Goal: Information Seeking & Learning: Learn about a topic

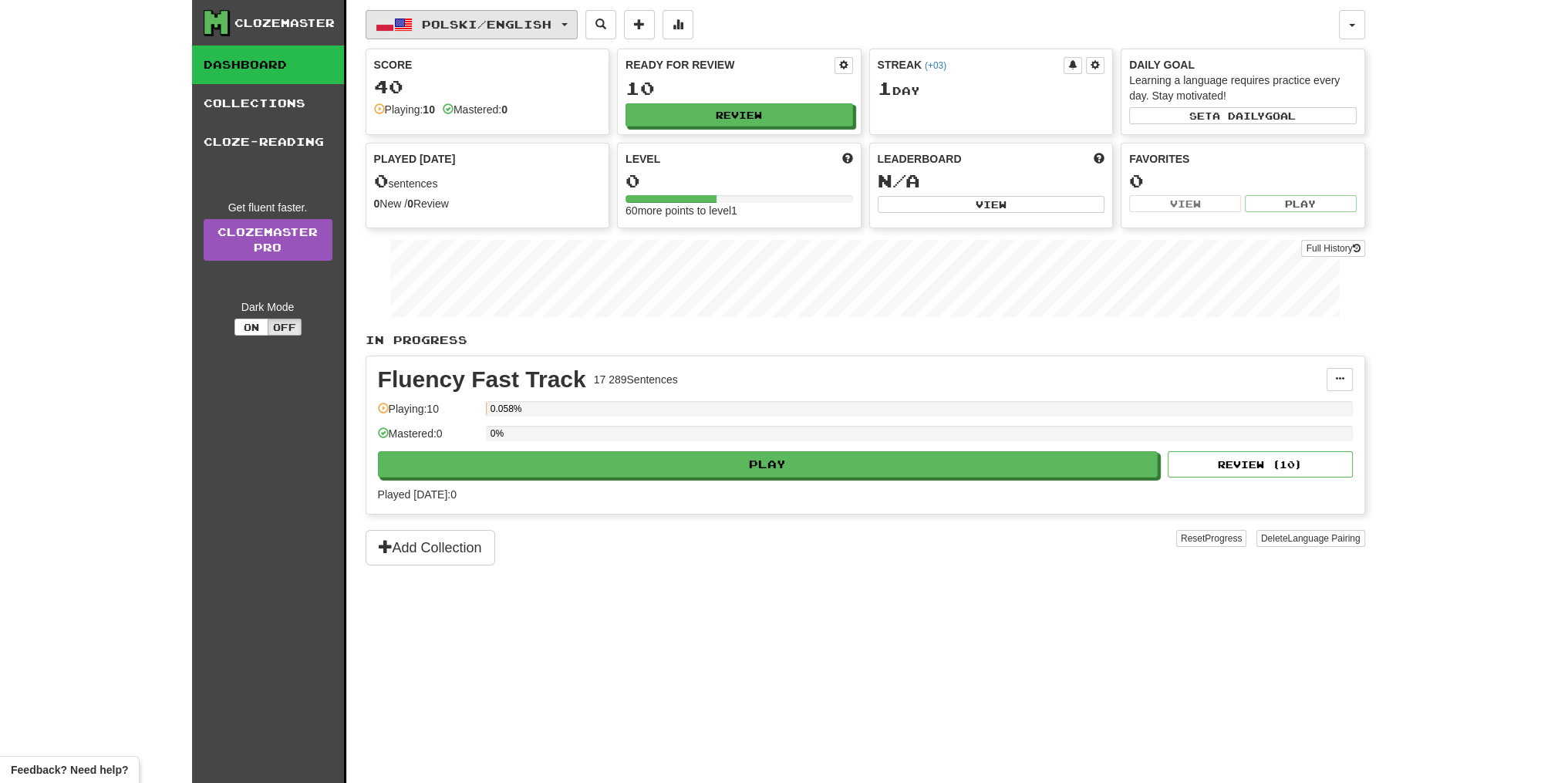
click at [439, 20] on span "Polski / English" at bounding box center [486, 24] width 129 height 14
click at [524, 115] on link "Language Pairing" at bounding box center [477, 122] width 192 height 22
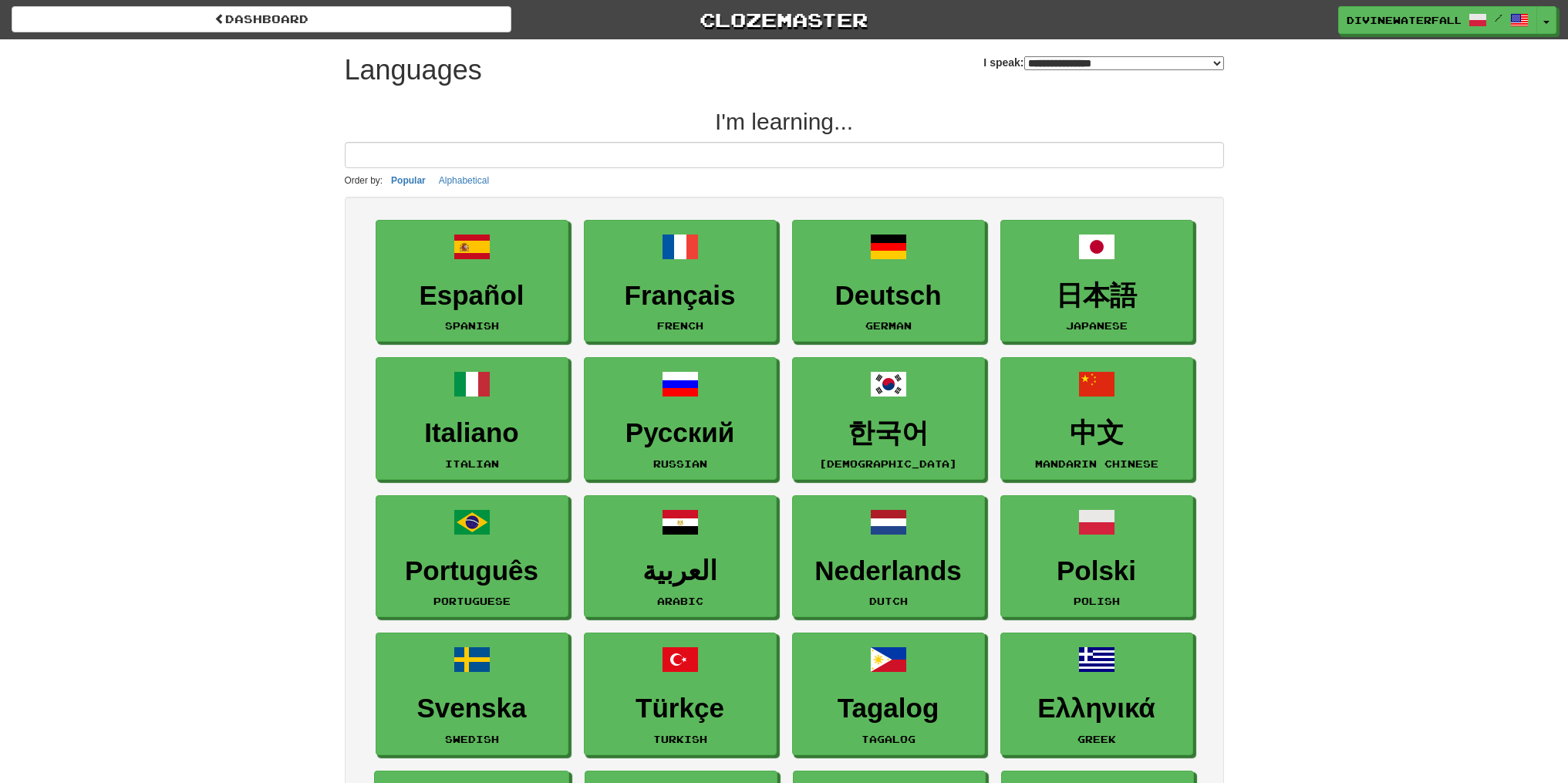
select select "*******"
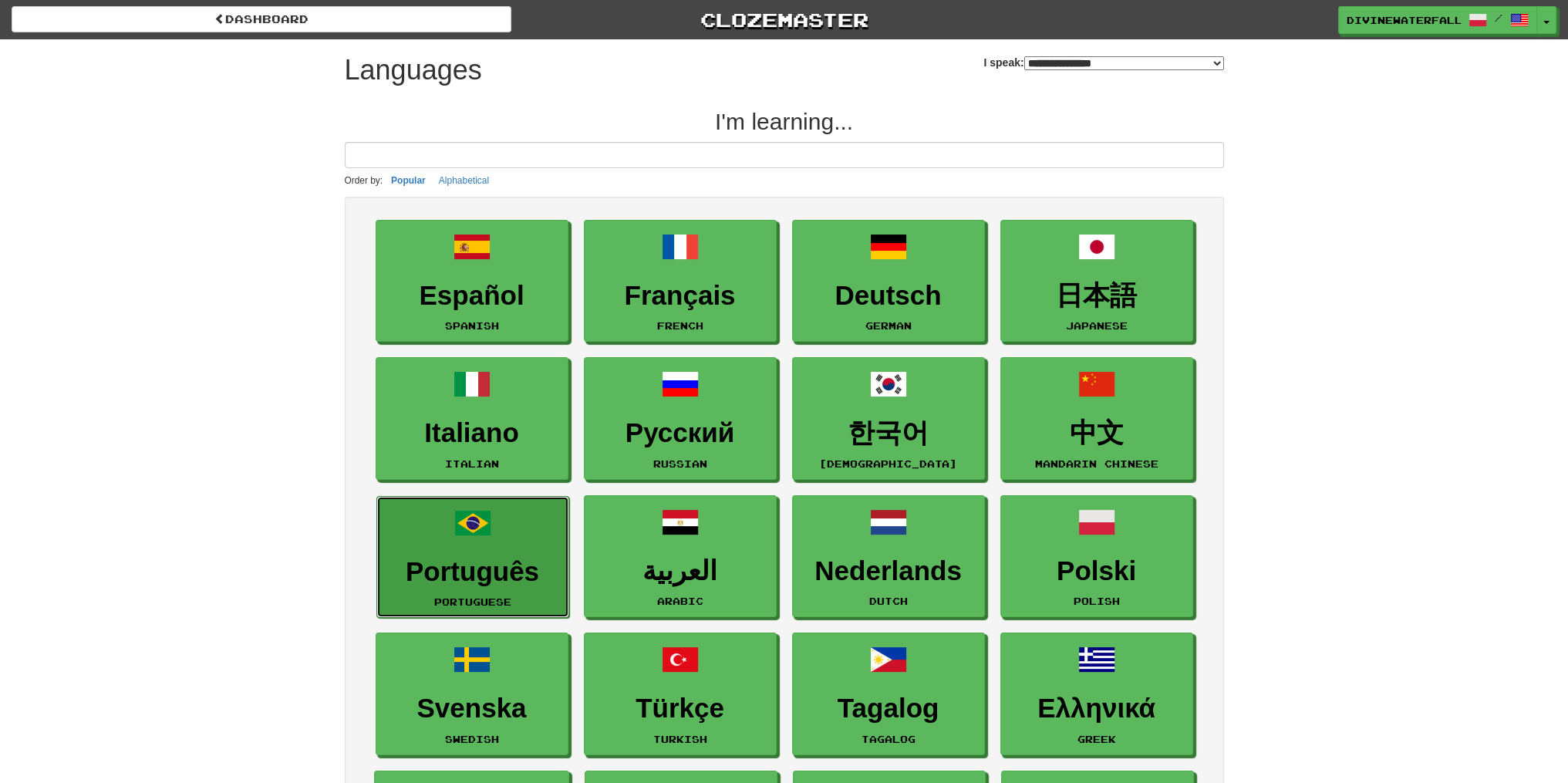
click at [474, 536] on span at bounding box center [473, 523] width 37 height 37
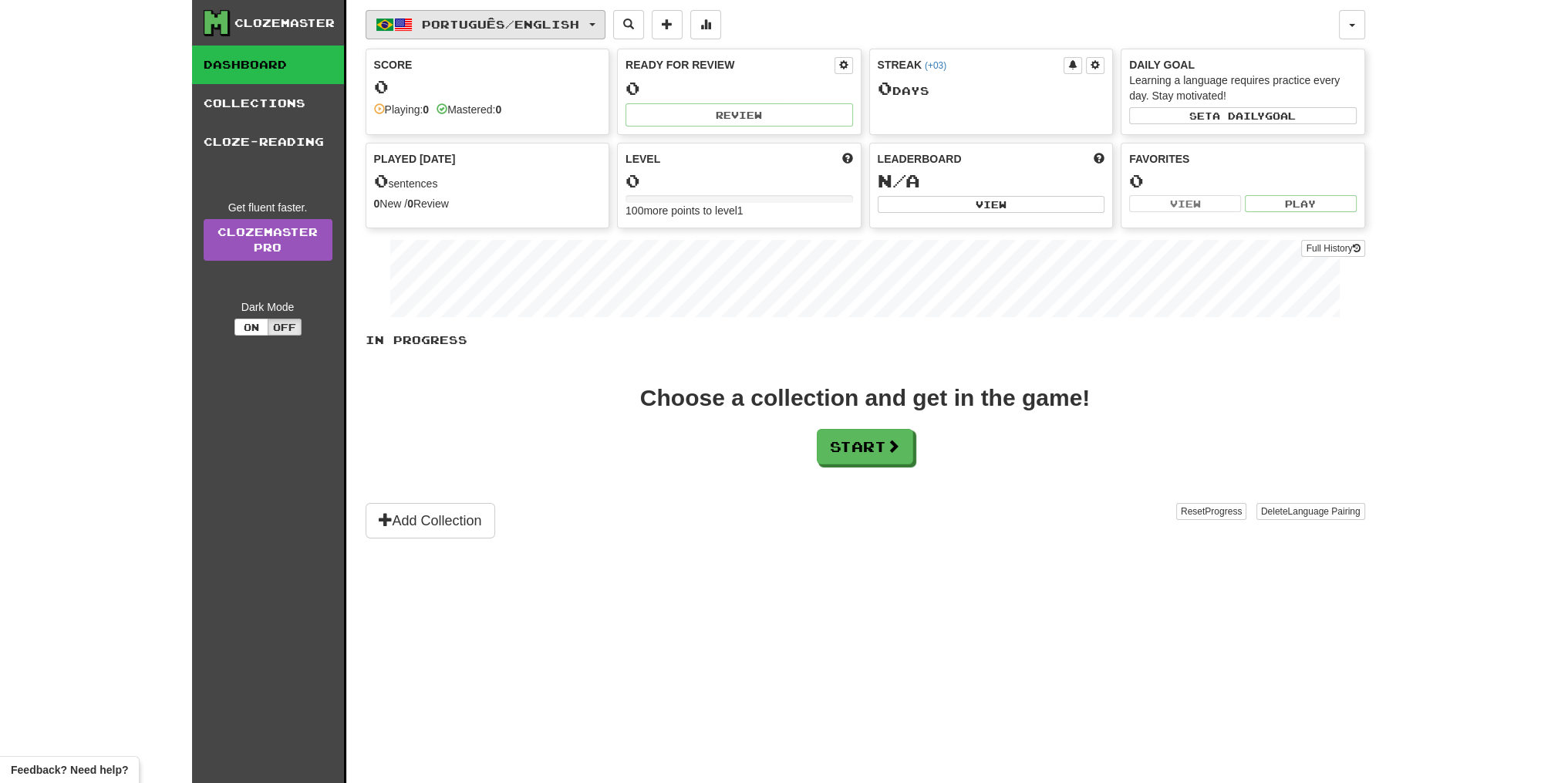
click at [466, 27] on span "Português / English" at bounding box center [501, 24] width 157 height 14
click at [169, 118] on div "Clozemaster Dashboard Collections Cloze-Reading Get fluent faster. Clozemaster …" at bounding box center [784, 392] width 1568 height 783
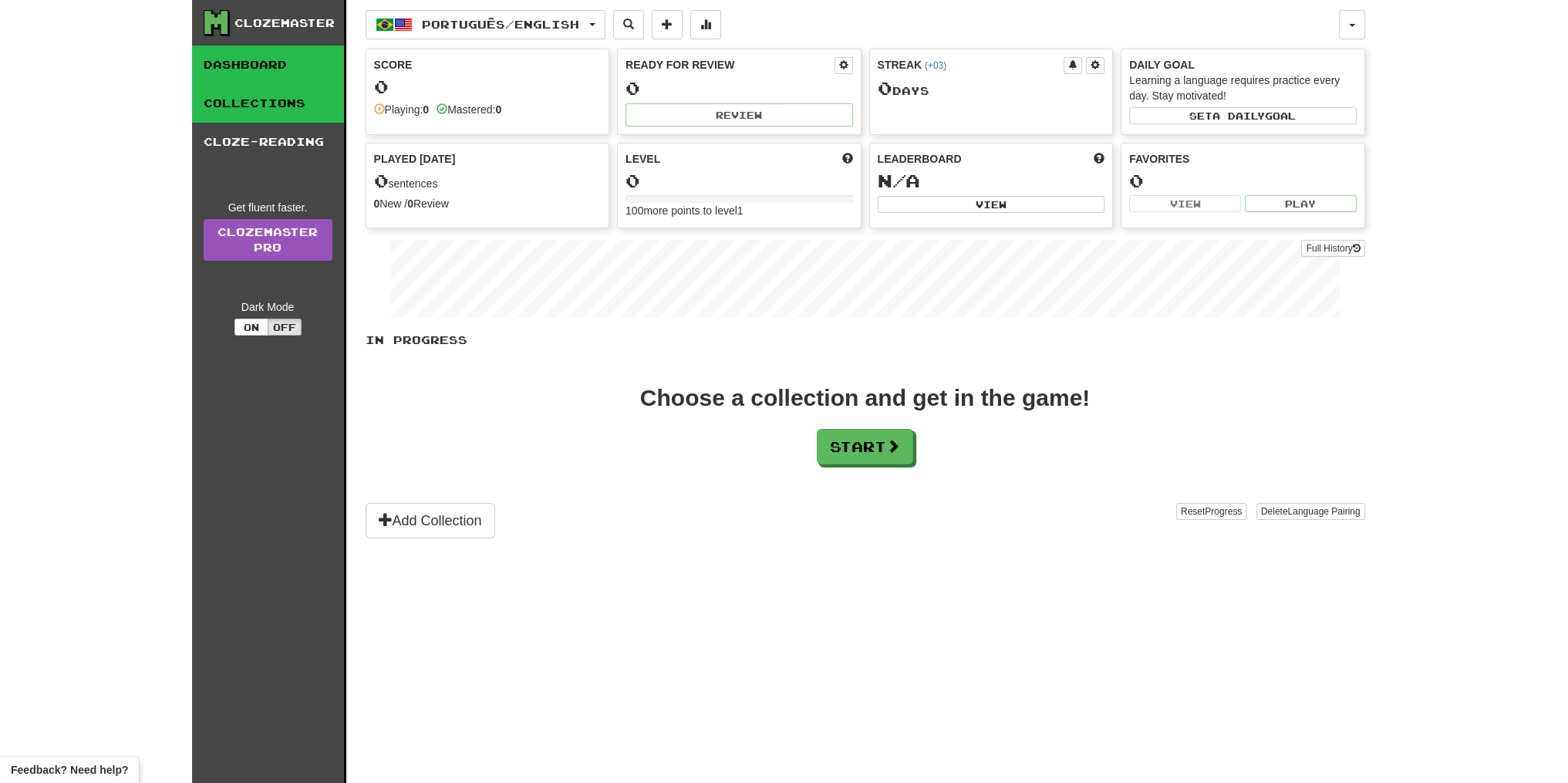
click at [230, 108] on link "Collections" at bounding box center [268, 103] width 152 height 39
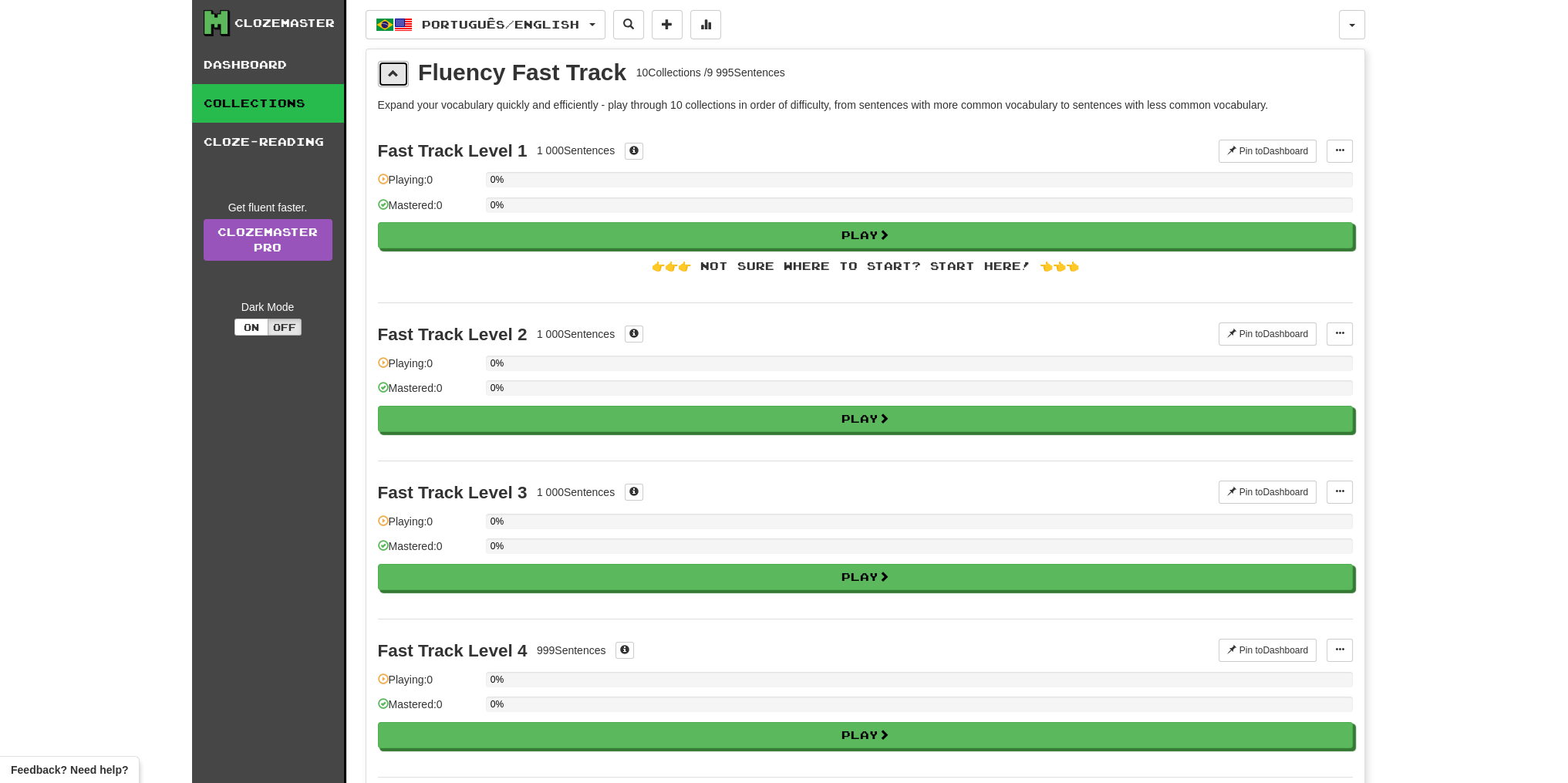
click at [398, 74] on button at bounding box center [393, 73] width 31 height 26
